Goal: Task Accomplishment & Management: Manage account settings

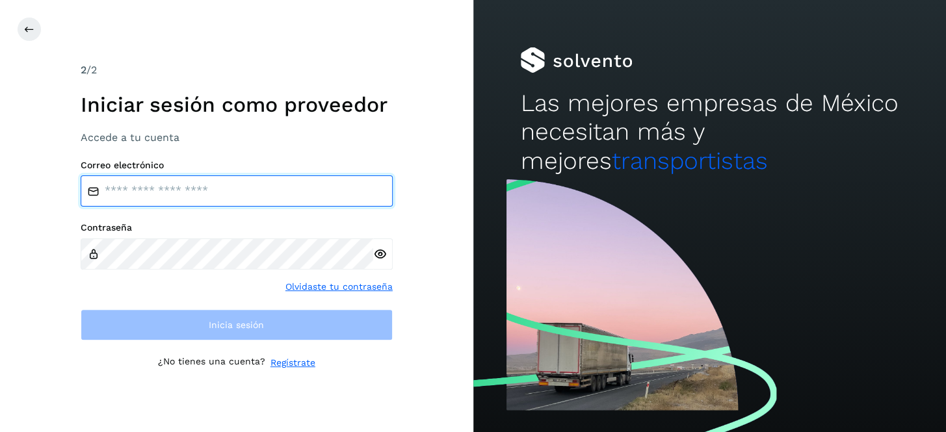
type input "**********"
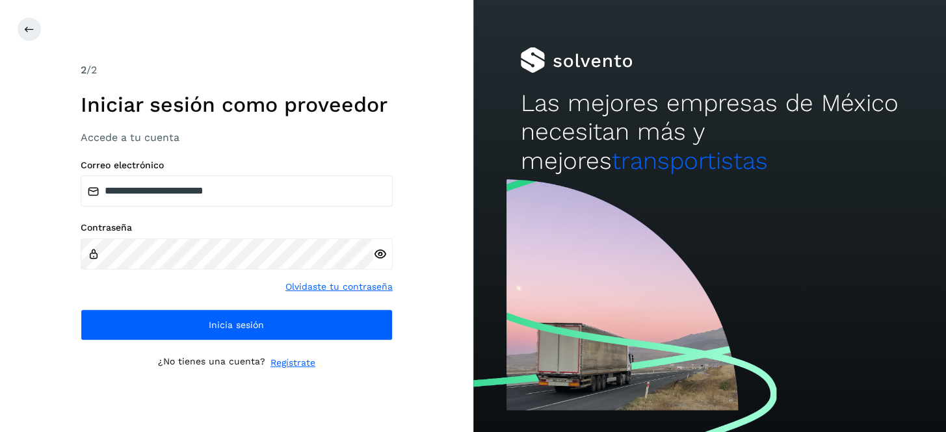
click at [381, 256] on icon at bounding box center [380, 255] width 14 height 14
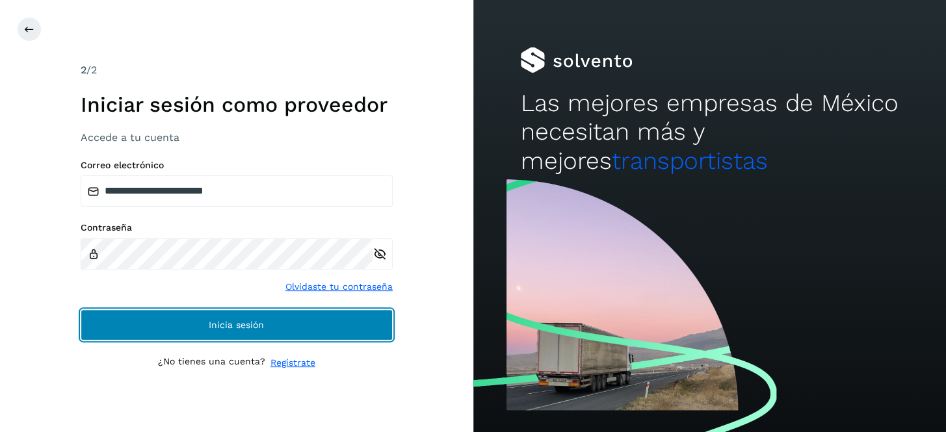
click at [265, 324] on button "Inicia sesión" at bounding box center [237, 324] width 312 height 31
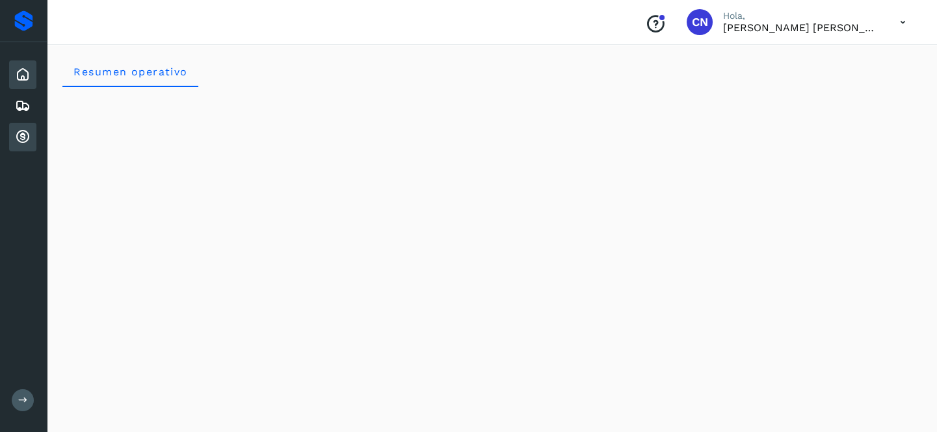
click at [23, 138] on icon at bounding box center [23, 137] width 16 height 16
